Goal: Task Accomplishment & Management: Use online tool/utility

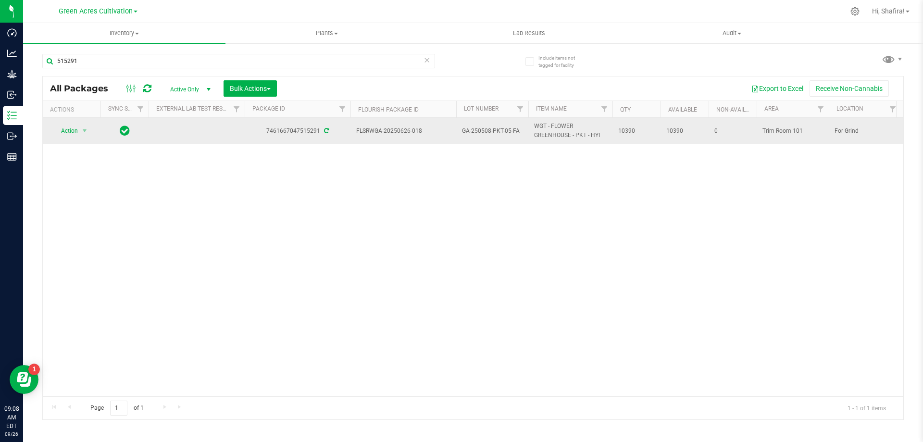
click at [484, 131] on span "GA-250508-PKT-05-FA" at bounding box center [492, 130] width 61 height 9
click at [484, 131] on input "GA-250508-PKT-05-FA" at bounding box center [490, 131] width 69 height 15
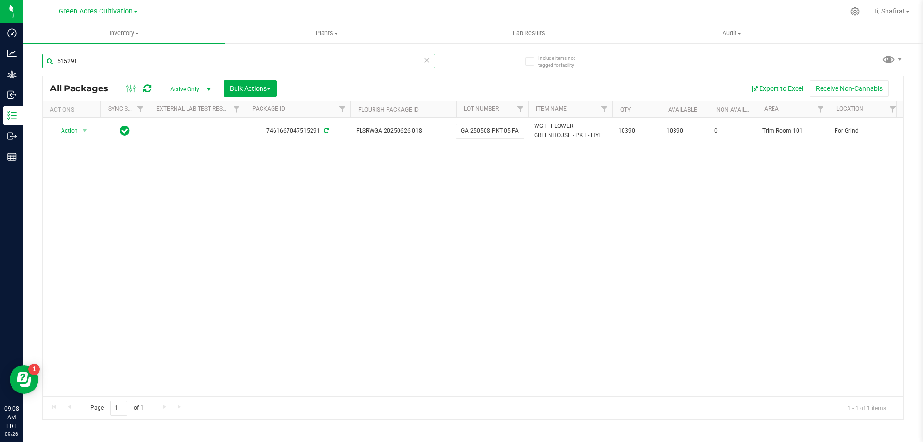
click at [201, 55] on input "515291" at bounding box center [238, 61] width 393 height 14
paste input "GA-250508-PKT-05-FA"
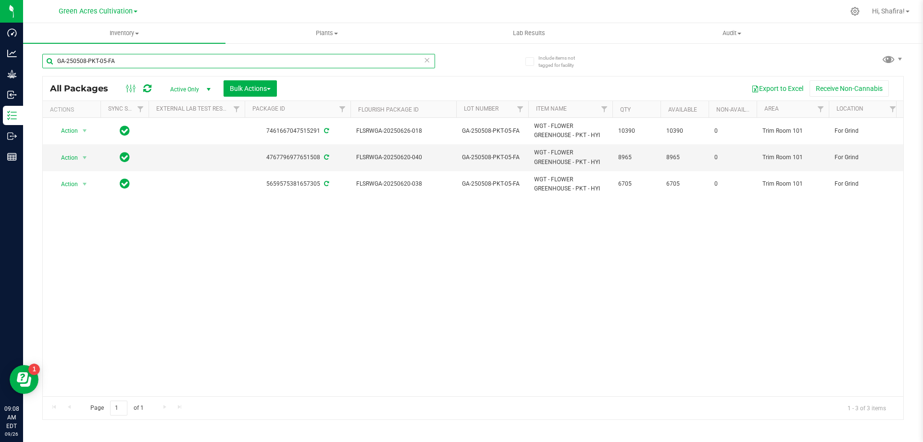
type input "GA-250508-PKT-05-FA"
click at [257, 86] on span "Bulk Actions" at bounding box center [250, 89] width 41 height 8
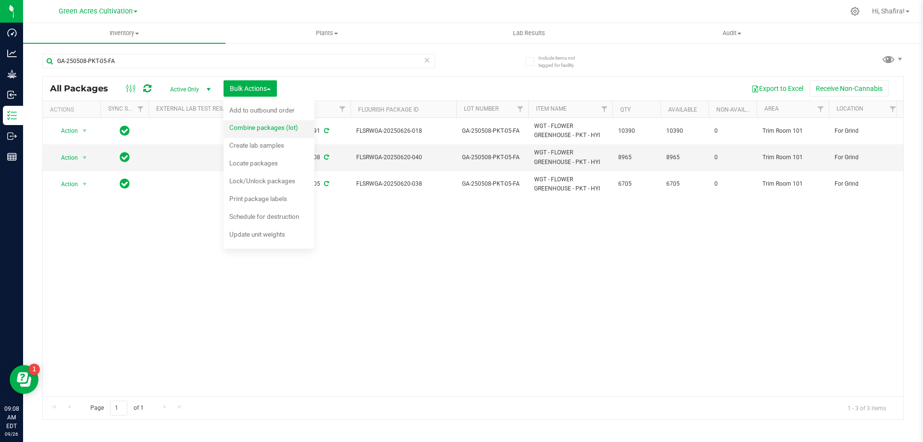
click at [260, 124] on span "Combine packages (lot)" at bounding box center [263, 128] width 69 height 8
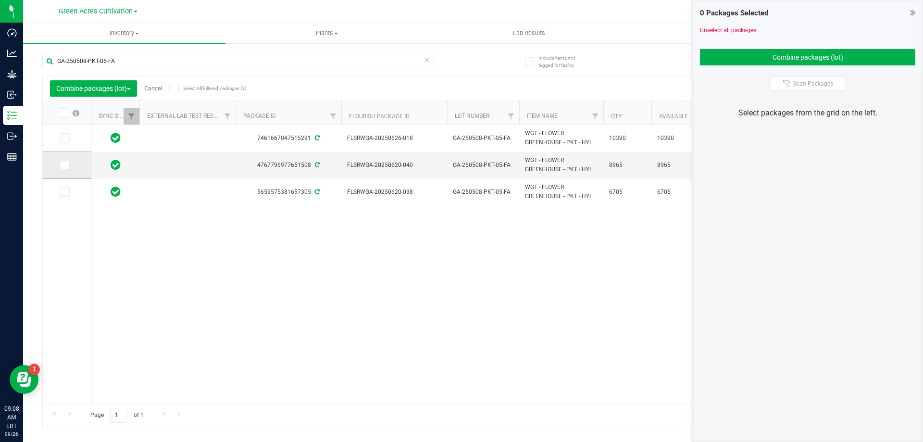
click at [61, 163] on span at bounding box center [65, 165] width 10 height 10
click at [0, 0] on input "checkbox" at bounding box center [0, 0] width 0 height 0
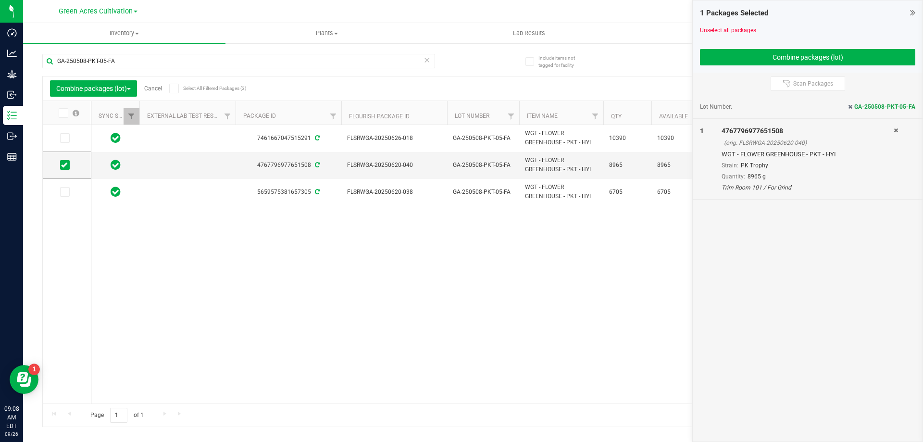
click at [67, 192] on icon at bounding box center [64, 192] width 6 height 0
click at [0, 0] on input "checkbox" at bounding box center [0, 0] width 0 height 0
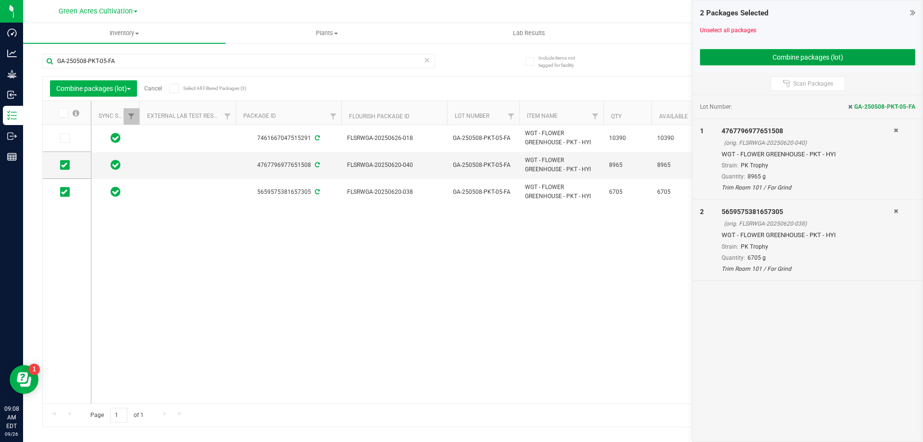
click at [763, 63] on button "Combine packages (lot)" at bounding box center [807, 57] width 215 height 16
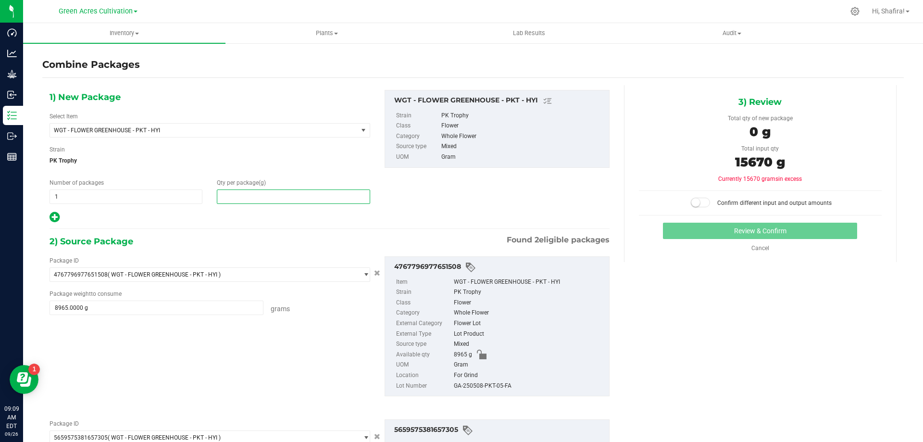
click at [265, 198] on span at bounding box center [293, 196] width 153 height 14
type input "15670"
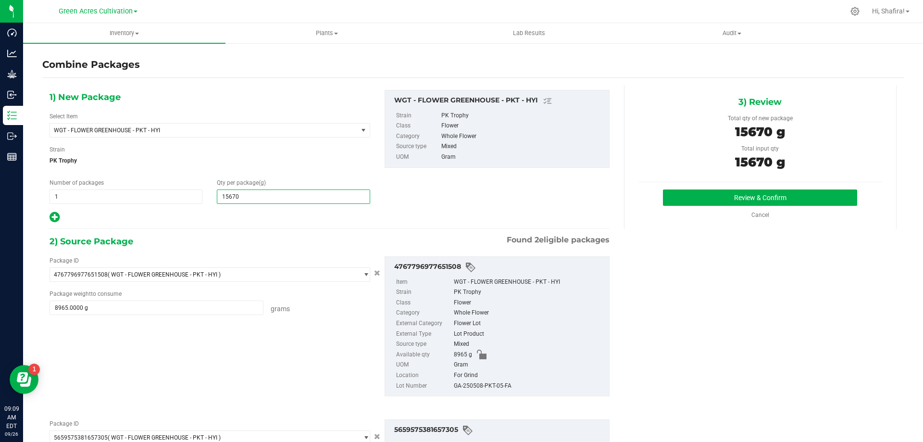
type input "15,670"
click at [472, 385] on div "GA-250508-PKT-05-FA" at bounding box center [529, 386] width 151 height 11
click at [470, 385] on div "GA-250508-PKT-05-FA" at bounding box center [529, 386] width 151 height 11
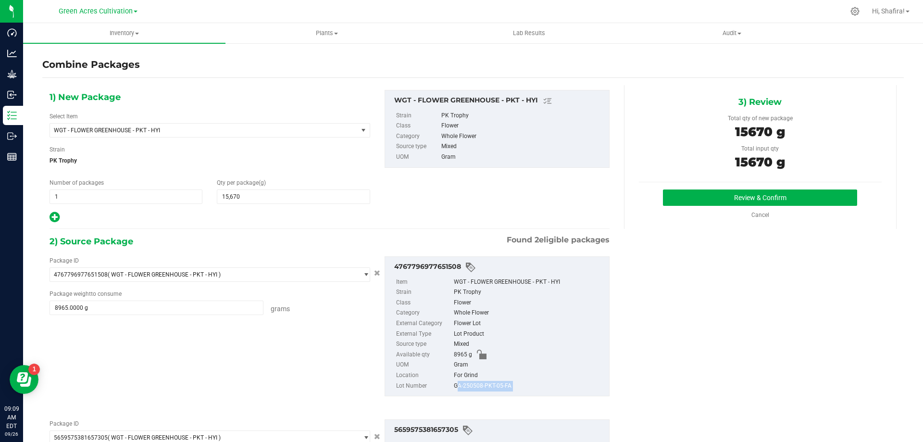
click at [470, 385] on div "GA-250508-PKT-05-FA" at bounding box center [529, 386] width 151 height 11
click at [817, 202] on button "Review & Confirm" at bounding box center [760, 197] width 194 height 16
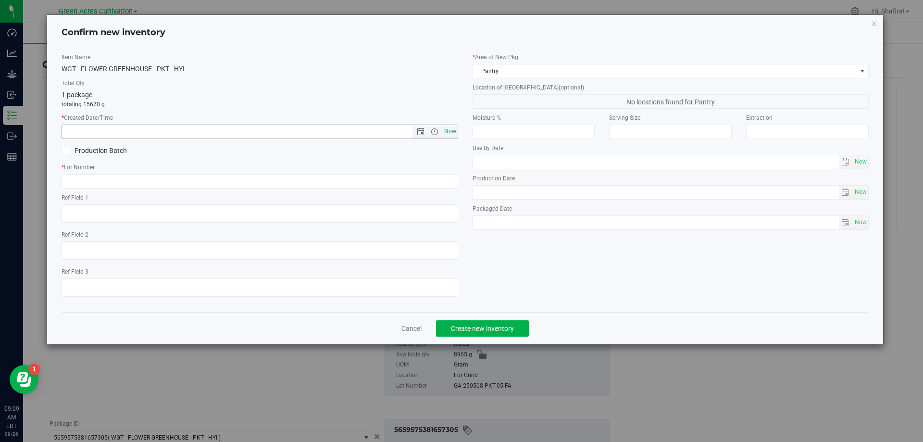
click at [450, 132] on span "Now" at bounding box center [450, 132] width 16 height 14
type input "[DATE] 9:09 AM"
paste input "GA-250508-PKT-05-FA"
type input "GA-250508-PKT-05-FA"
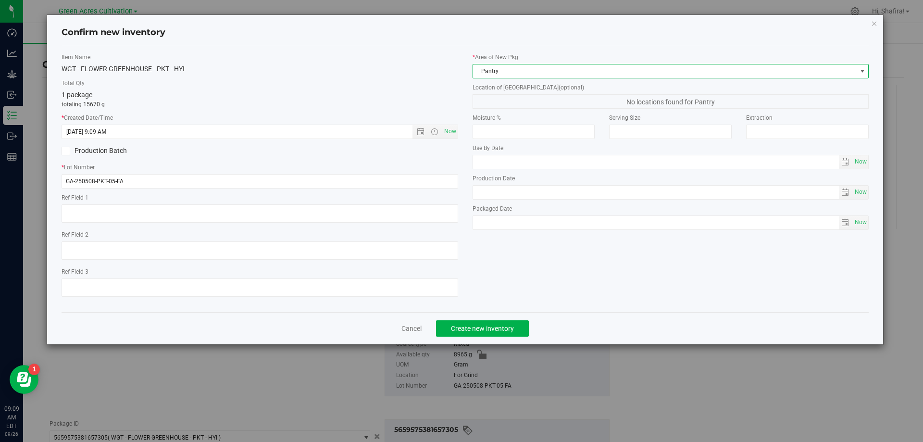
click at [514, 77] on span "Pantry" at bounding box center [665, 70] width 384 height 13
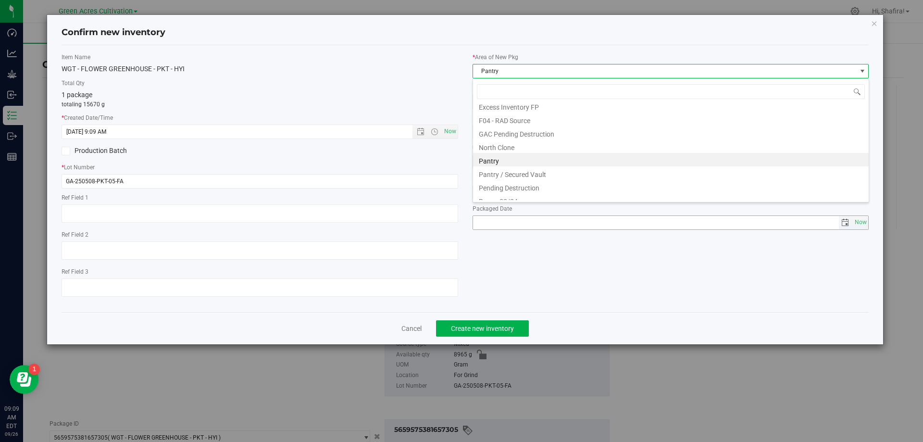
scroll to position [146, 0]
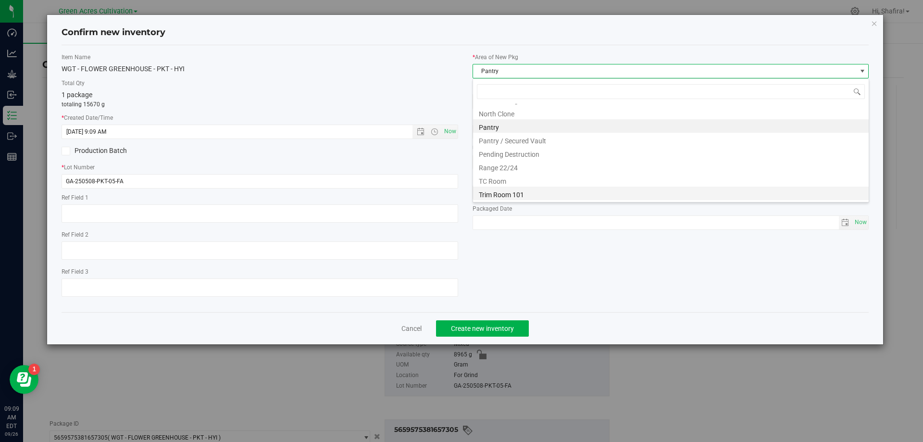
click at [516, 194] on li "Trim Room 101" at bounding box center [671, 193] width 396 height 13
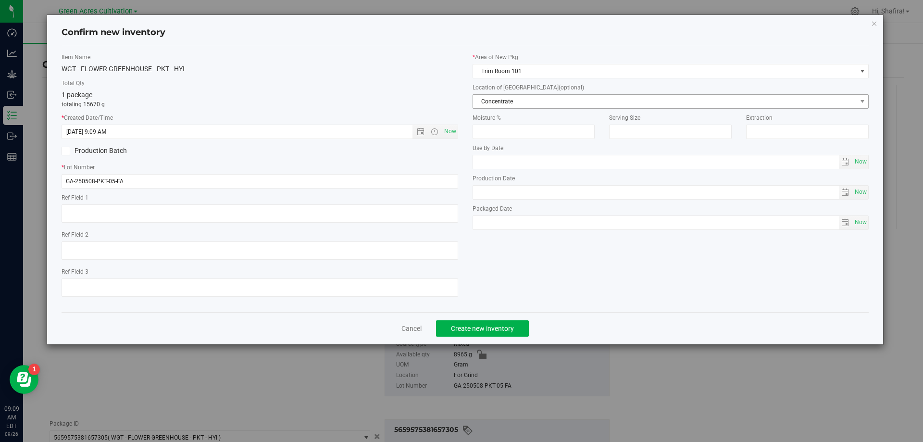
drag, startPoint x: 496, startPoint y: 91, endPoint x: 499, endPoint y: 106, distance: 15.7
click at [496, 93] on div "Location of [GEOGRAPHIC_DATA] (optional) Concentrate Concentrate Da Bucket Dist…" at bounding box center [671, 95] width 397 height 25
click at [500, 106] on span "Concentrate" at bounding box center [665, 101] width 384 height 13
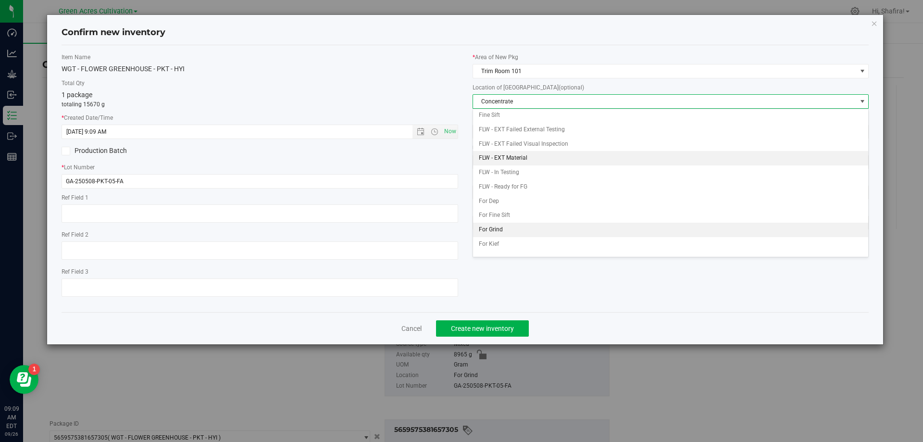
scroll to position [99, 0]
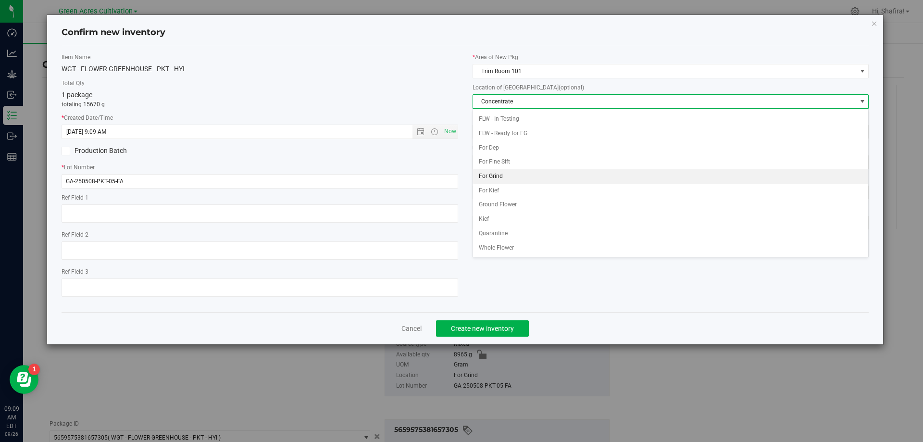
click at [498, 170] on li "For Grind" at bounding box center [671, 176] width 396 height 14
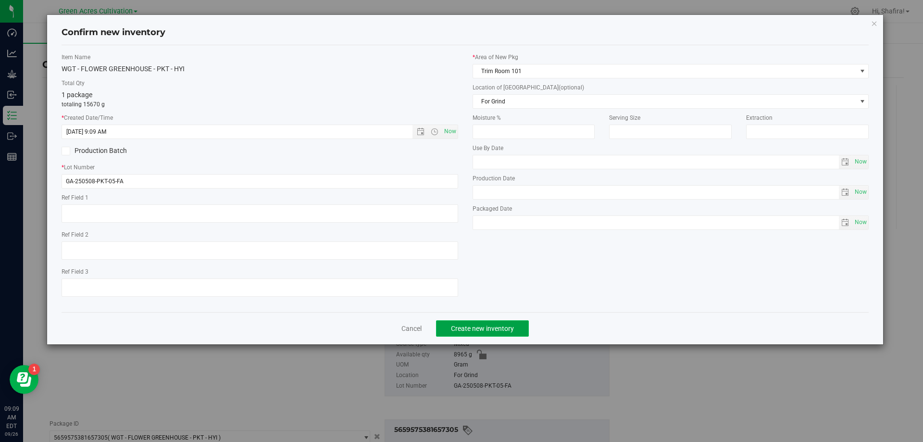
click at [523, 333] on button "Create new inventory" at bounding box center [482, 328] width 93 height 16
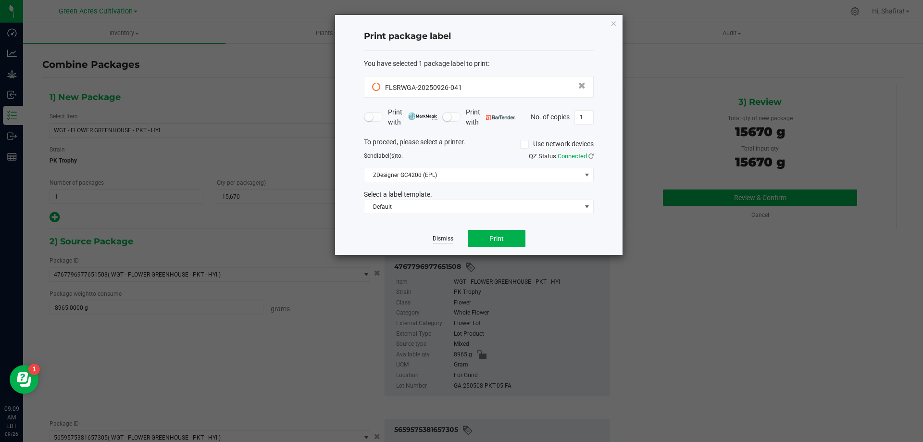
click at [441, 236] on link "Dismiss" at bounding box center [443, 239] width 21 height 8
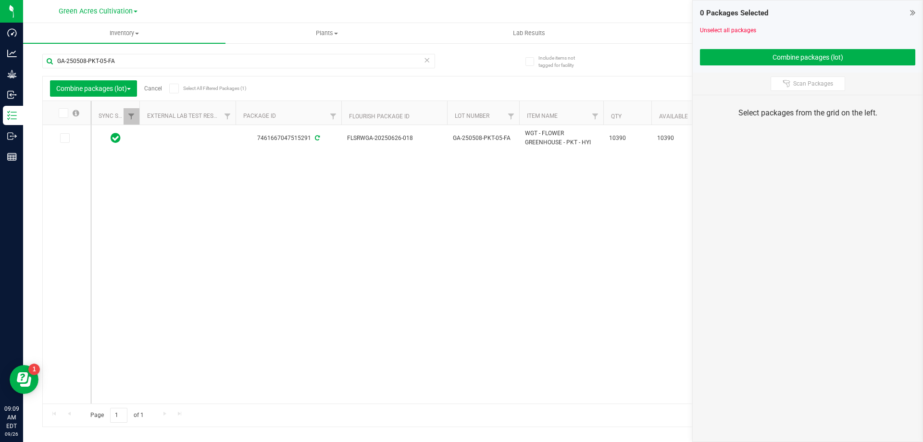
click at [151, 88] on link "Cancel" at bounding box center [153, 88] width 18 height 7
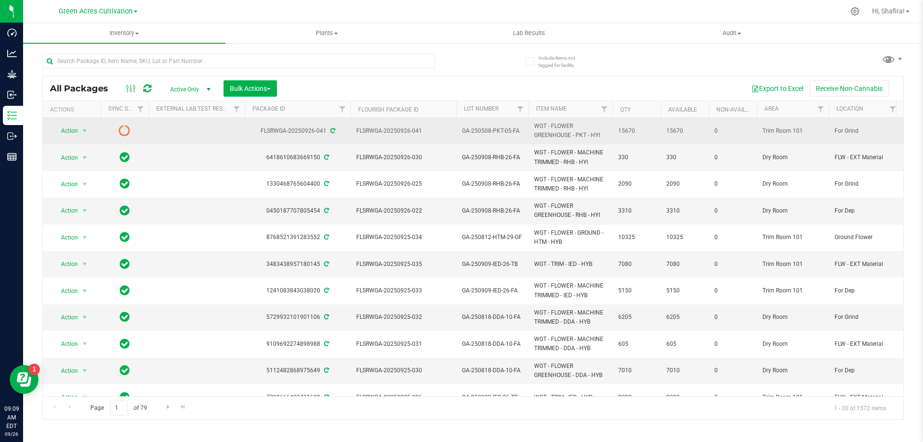
click at [405, 131] on span "FLSRWGA-20250926-041" at bounding box center [403, 130] width 94 height 9
copy tr "FLSRWGA-20250926-041"
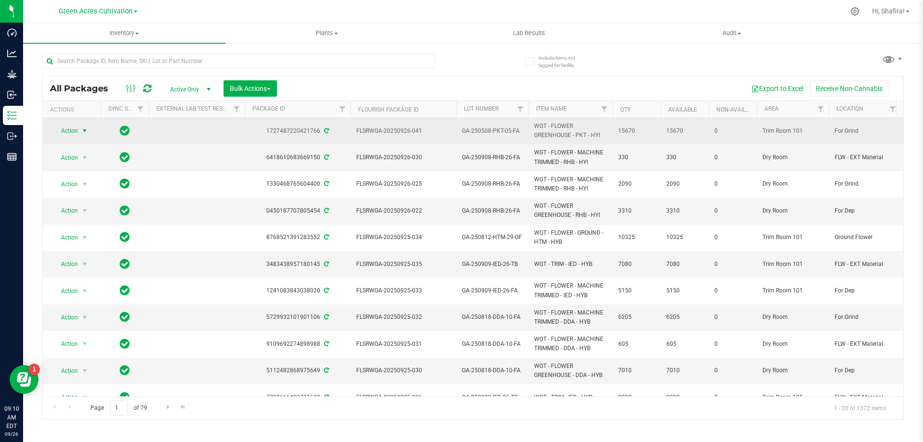
click at [83, 130] on span "select" at bounding box center [85, 131] width 8 height 8
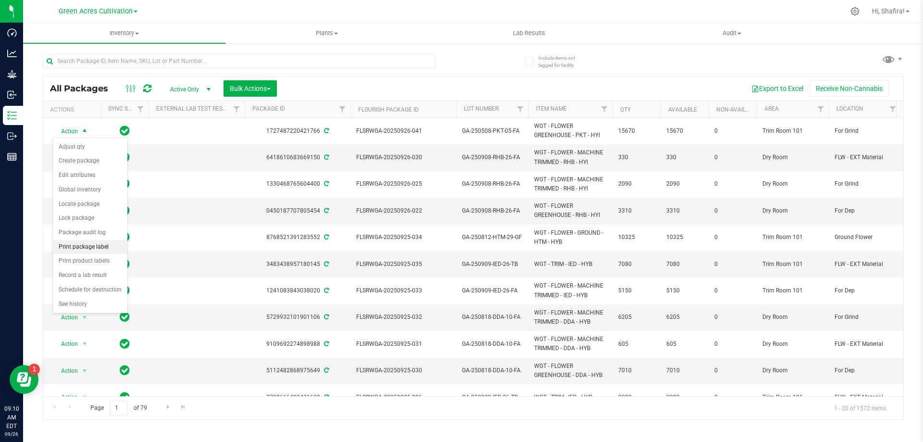
click at [104, 247] on li "Print package label" at bounding box center [90, 247] width 75 height 14
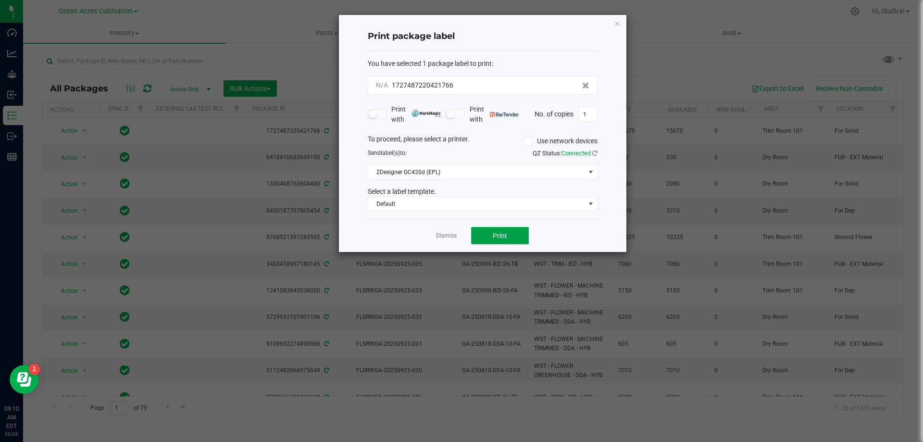
click at [490, 234] on button "Print" at bounding box center [500, 235] width 58 height 17
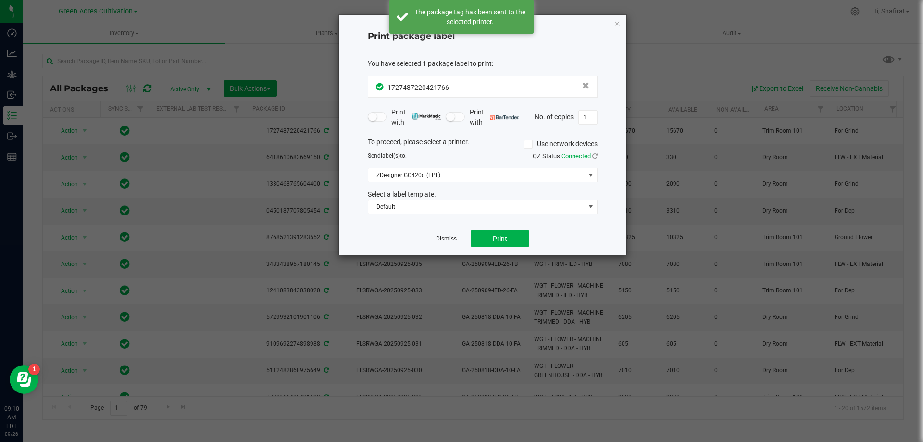
click at [450, 238] on link "Dismiss" at bounding box center [446, 239] width 21 height 8
